Goal: Check status

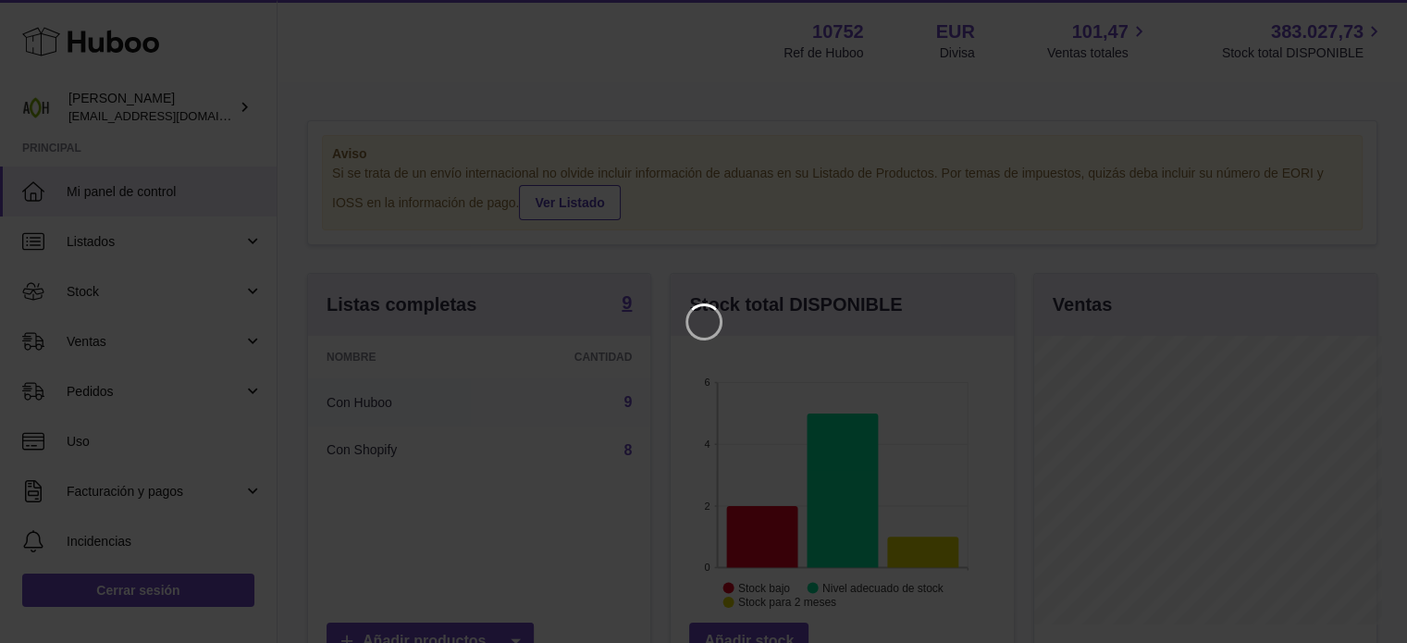
scroll to position [289, 347]
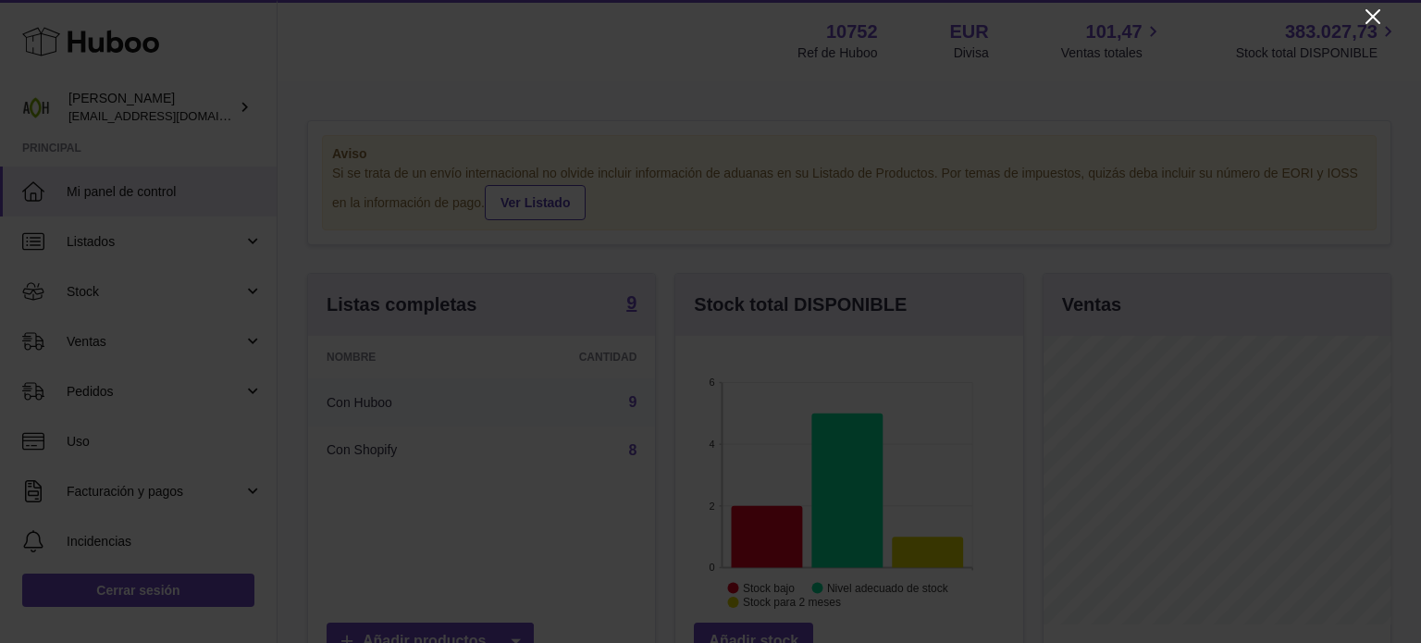
click at [1369, 21] on icon "Close" at bounding box center [1372, 16] width 15 height 15
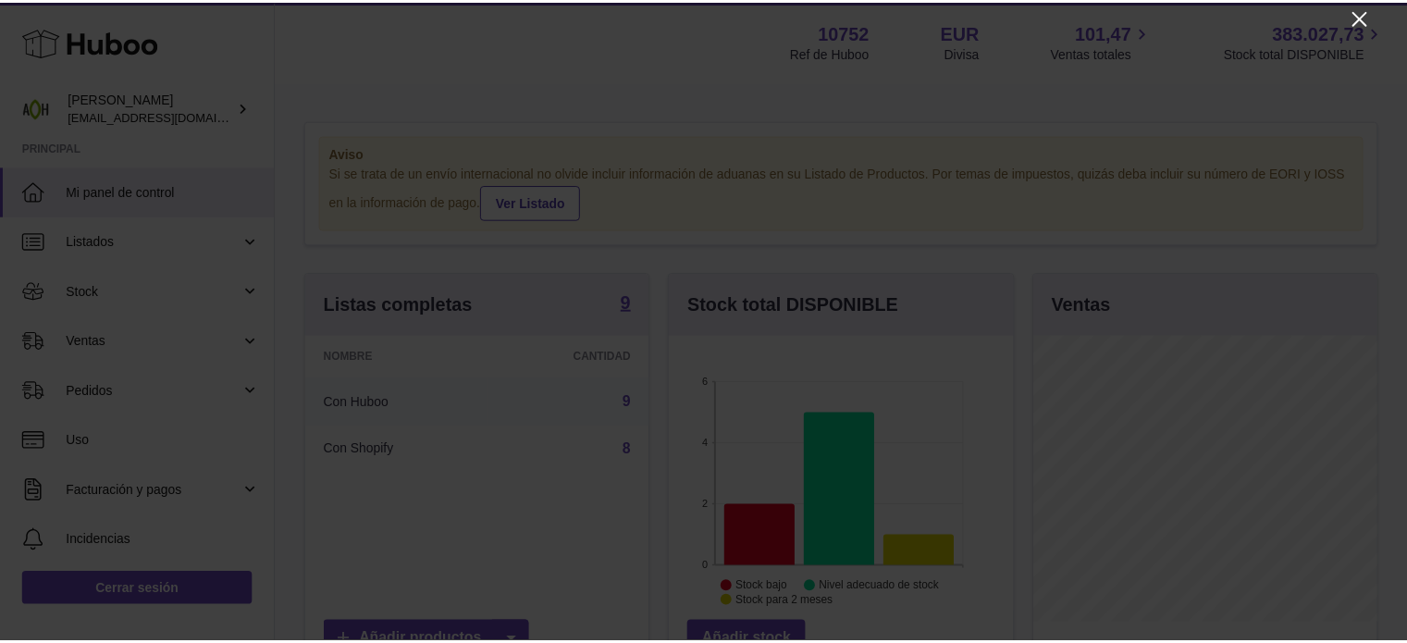
scroll to position [924749, 924695]
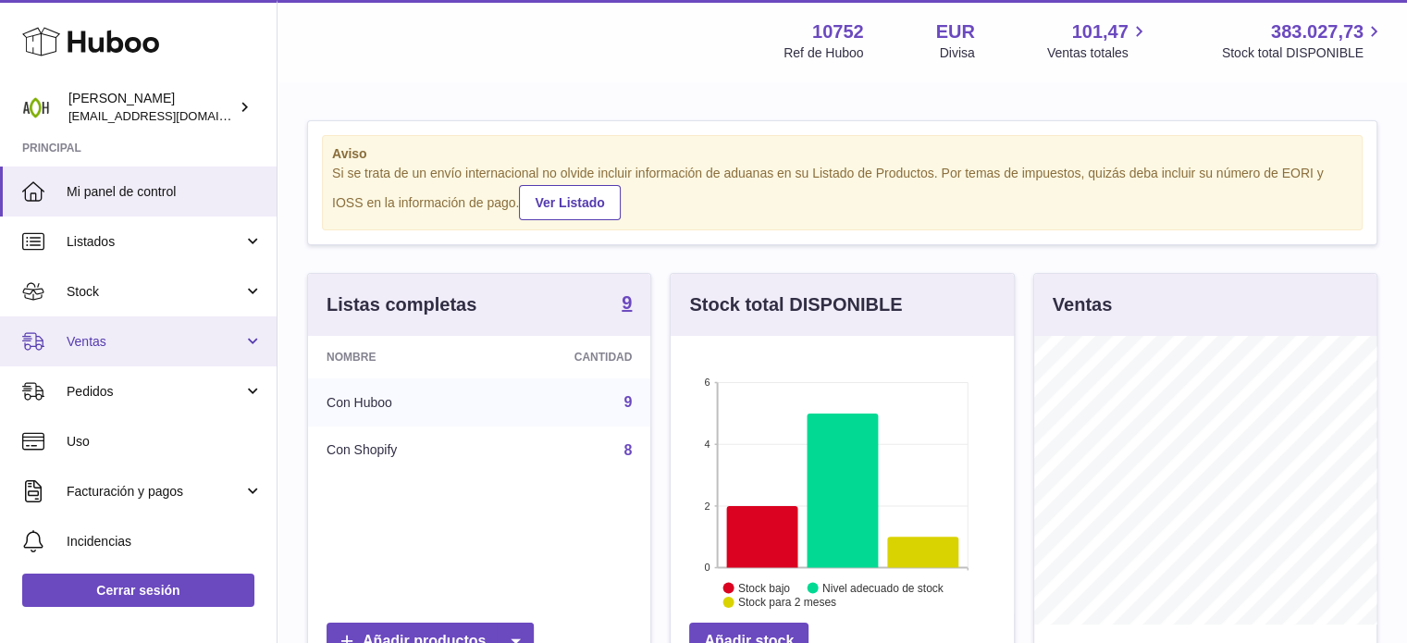
click at [127, 333] on span "Ventas" at bounding box center [155, 342] width 177 height 18
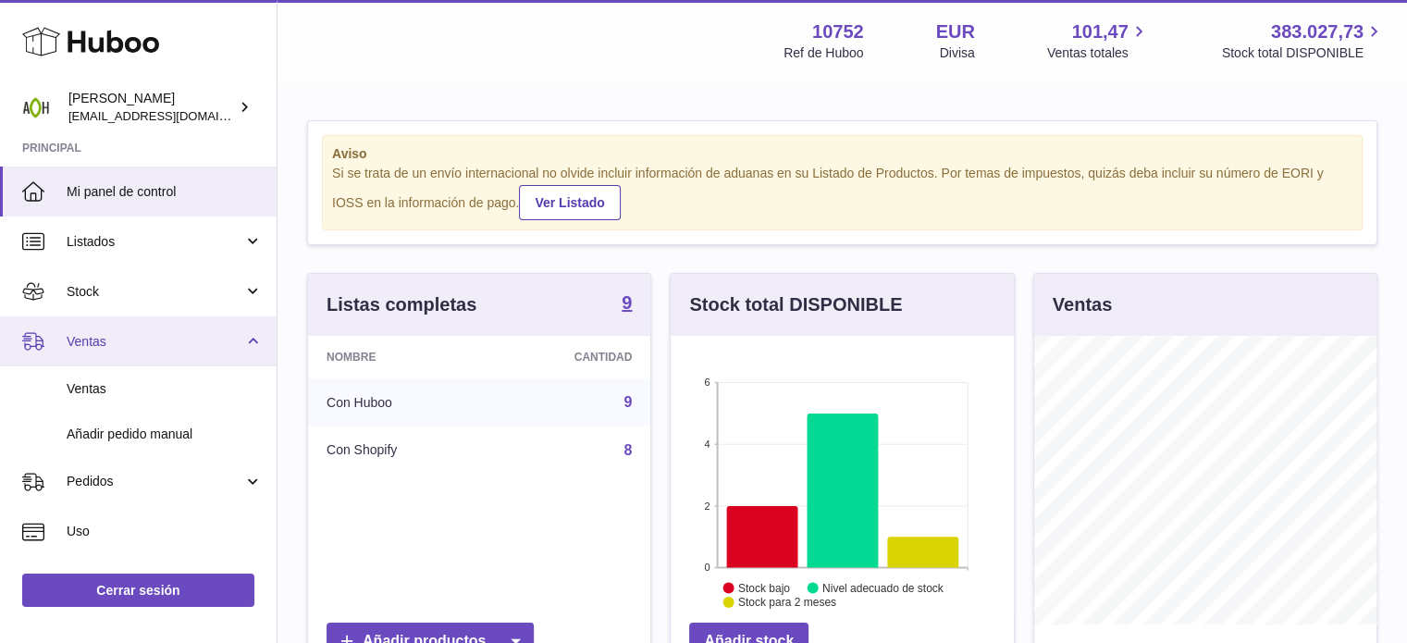
click at [127, 333] on span "Ventas" at bounding box center [155, 342] width 177 height 18
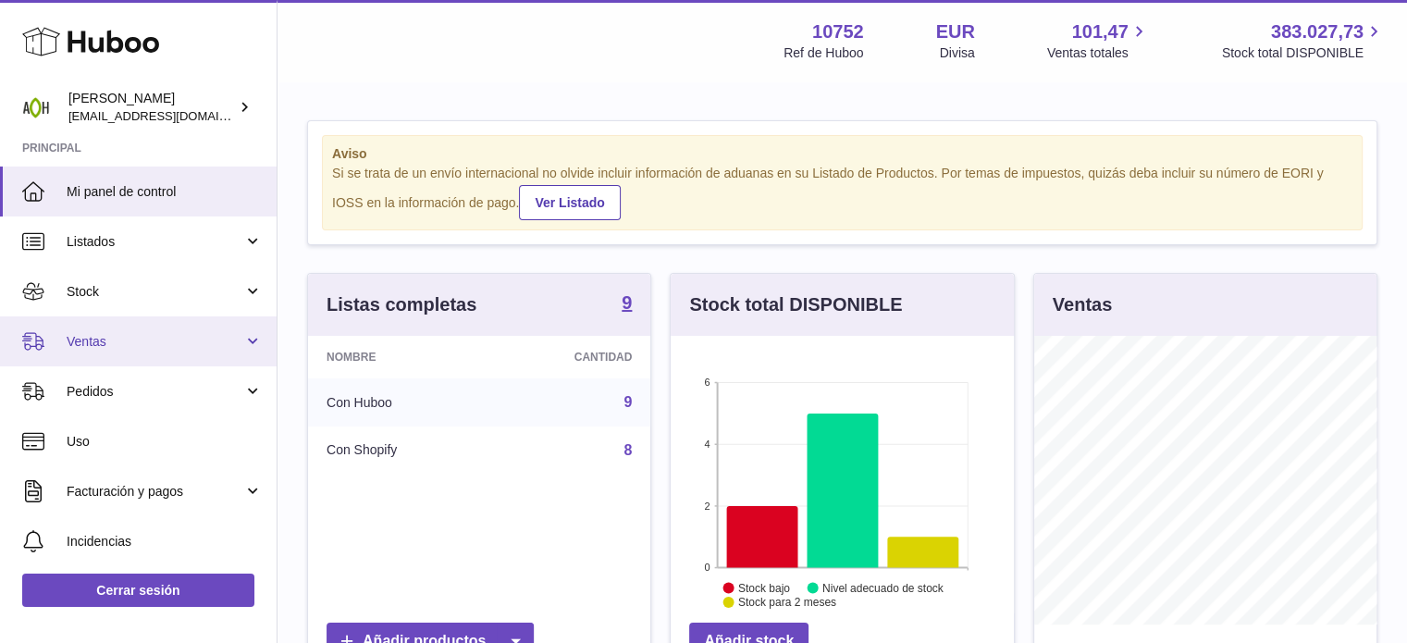
click at [127, 333] on span "Ventas" at bounding box center [155, 342] width 177 height 18
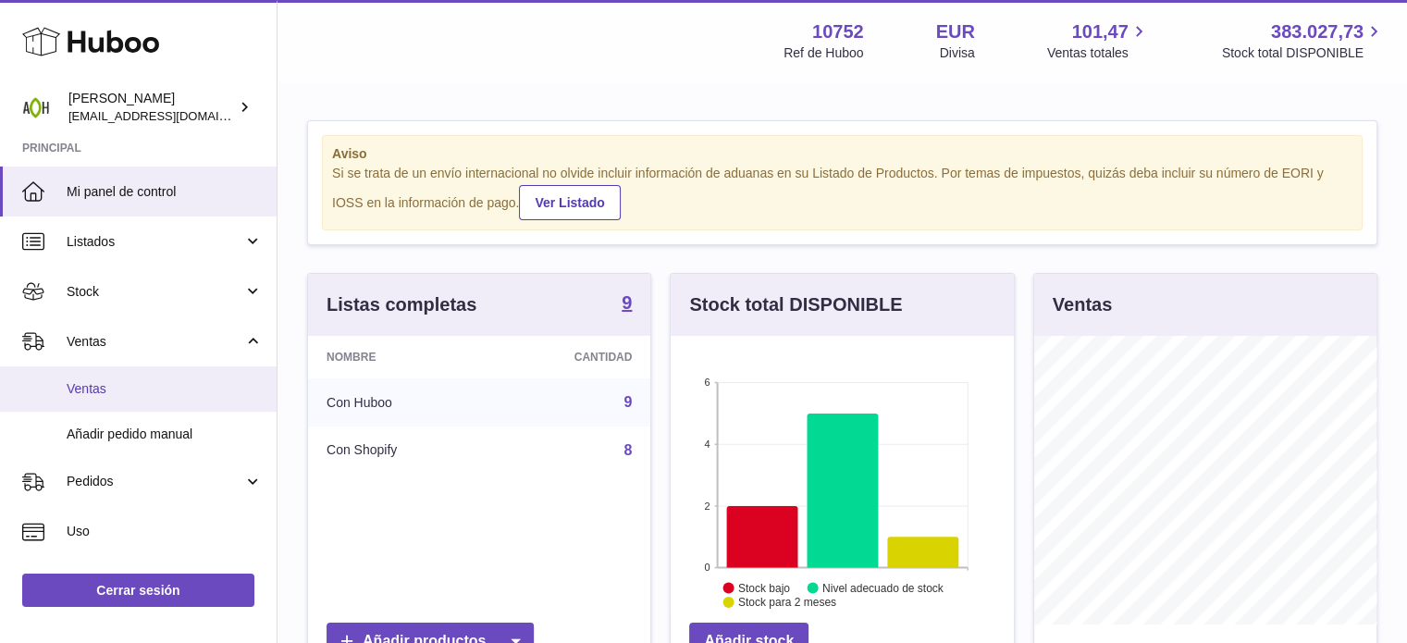
click at [115, 384] on span "Ventas" at bounding box center [165, 389] width 196 height 18
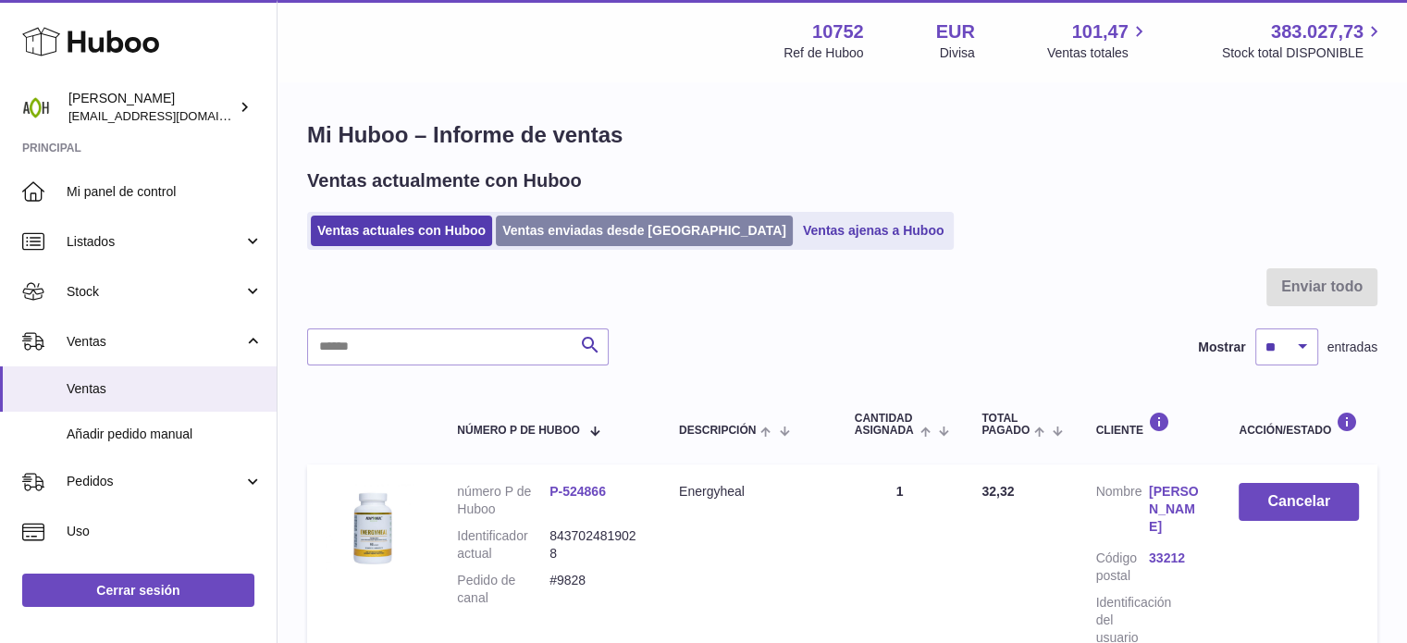
click at [537, 233] on link "Ventas enviadas desde [GEOGRAPHIC_DATA]" at bounding box center [644, 231] width 297 height 31
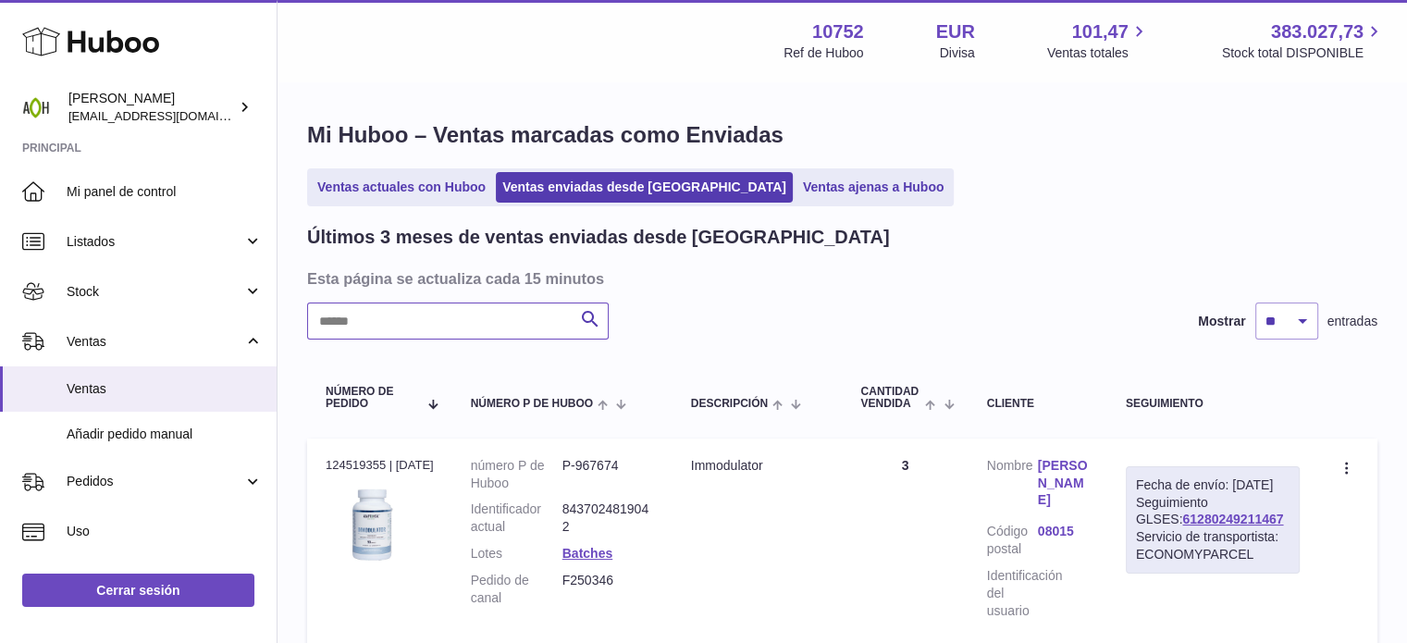
click at [427, 315] on input "text" at bounding box center [458, 320] width 302 height 37
paste input "****"
type input "****"
click at [1182, 526] on link "61280248035620" at bounding box center [1232, 519] width 101 height 15
